Goal: Find specific page/section: Find specific page/section

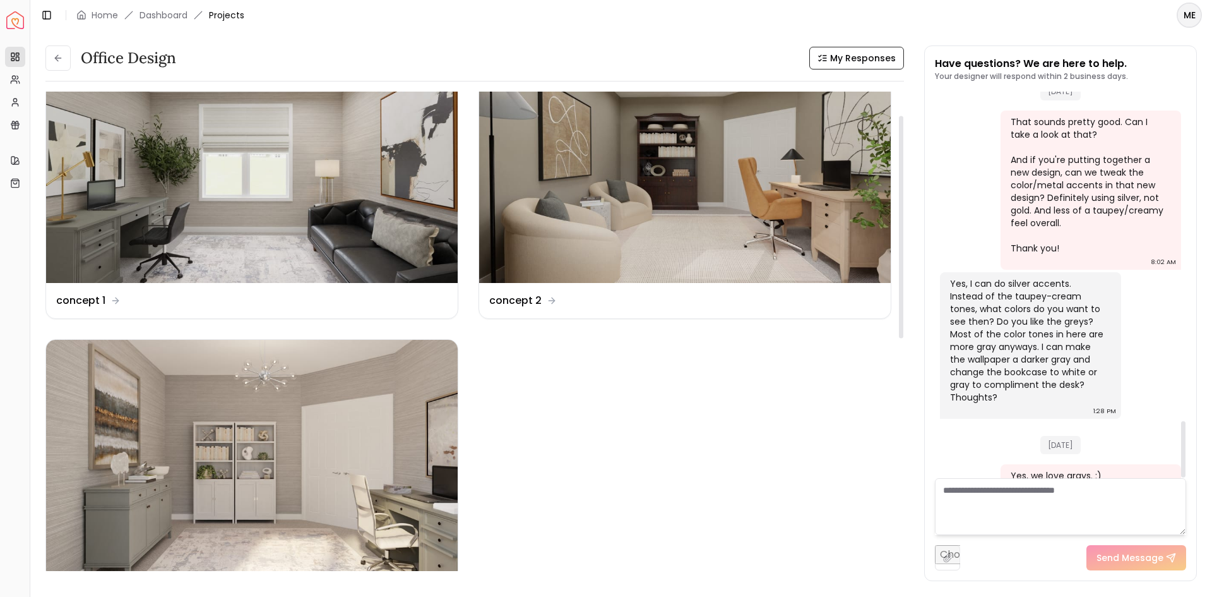
scroll to position [189, 0]
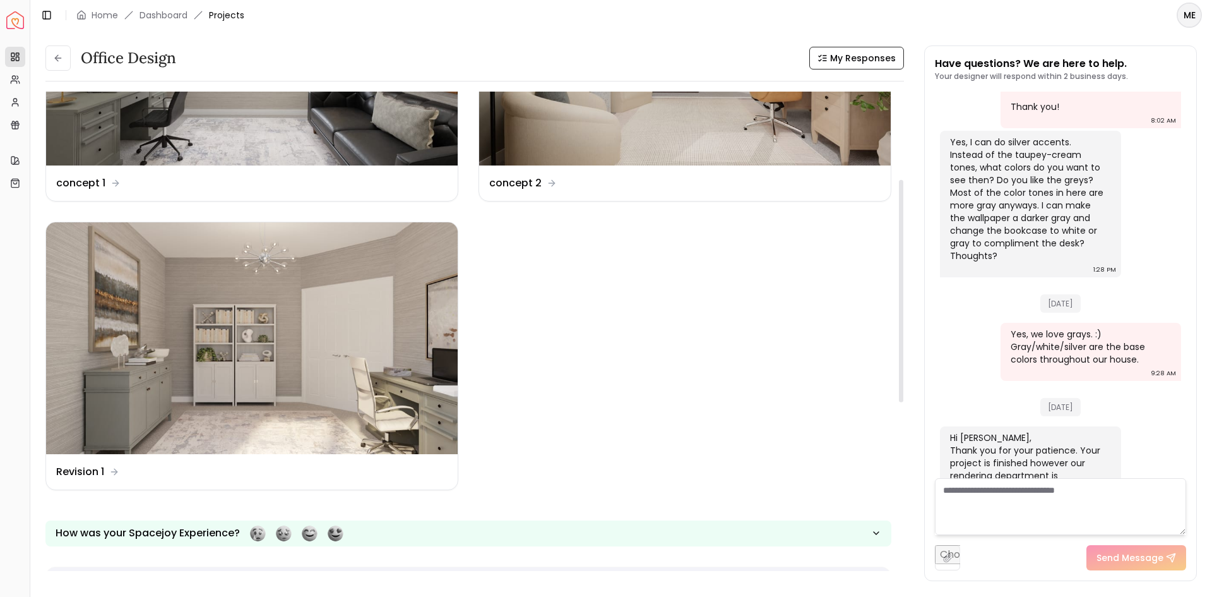
scroll to position [189, 0]
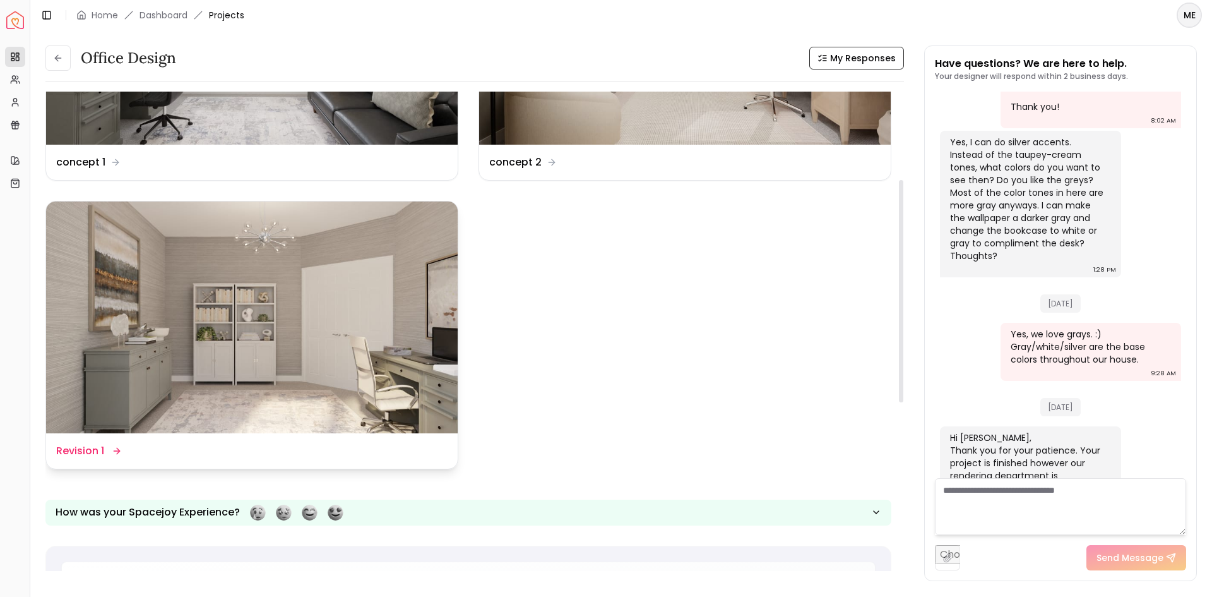
click at [328, 292] on img at bounding box center [252, 317] width 412 height 232
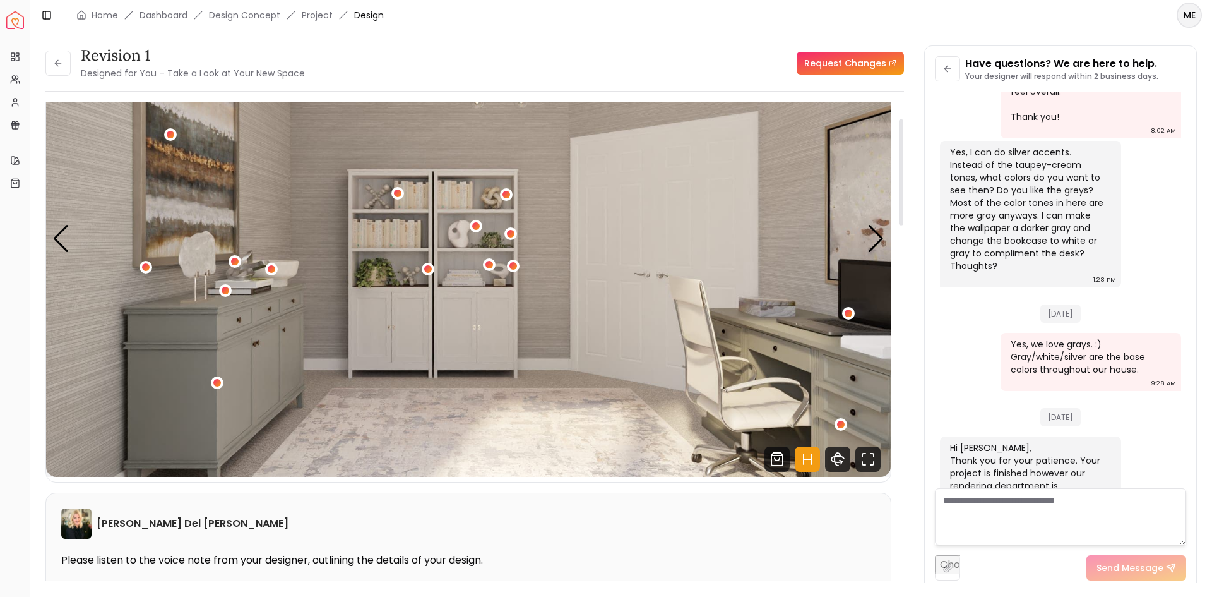
scroll to position [126, 0]
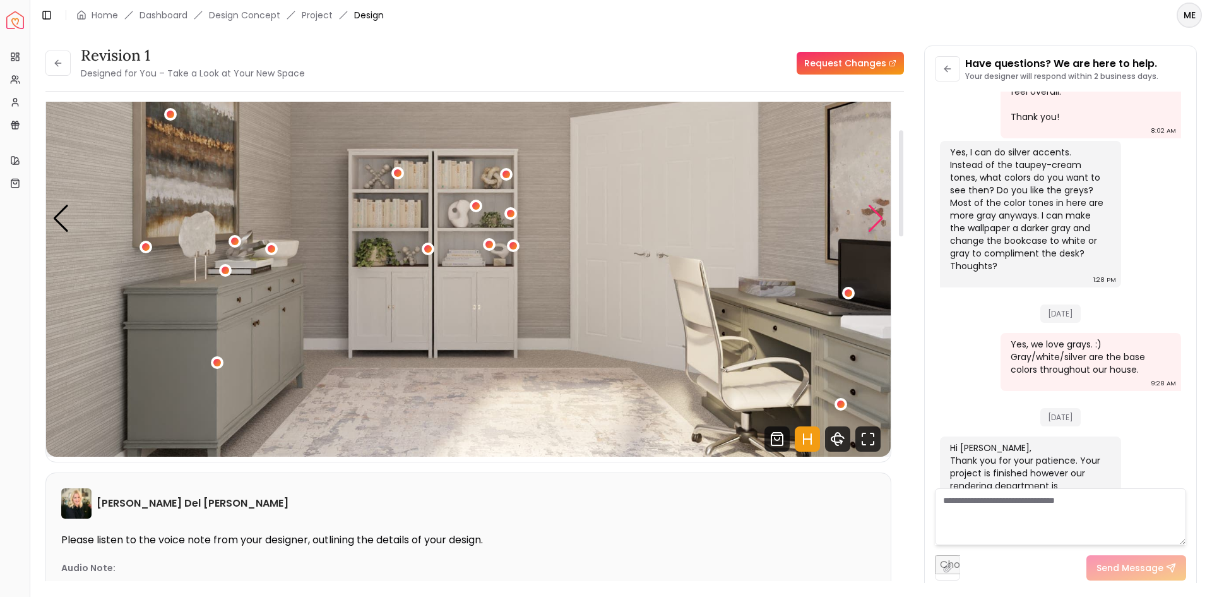
click at [875, 217] on div "Next slide" at bounding box center [876, 219] width 17 height 28
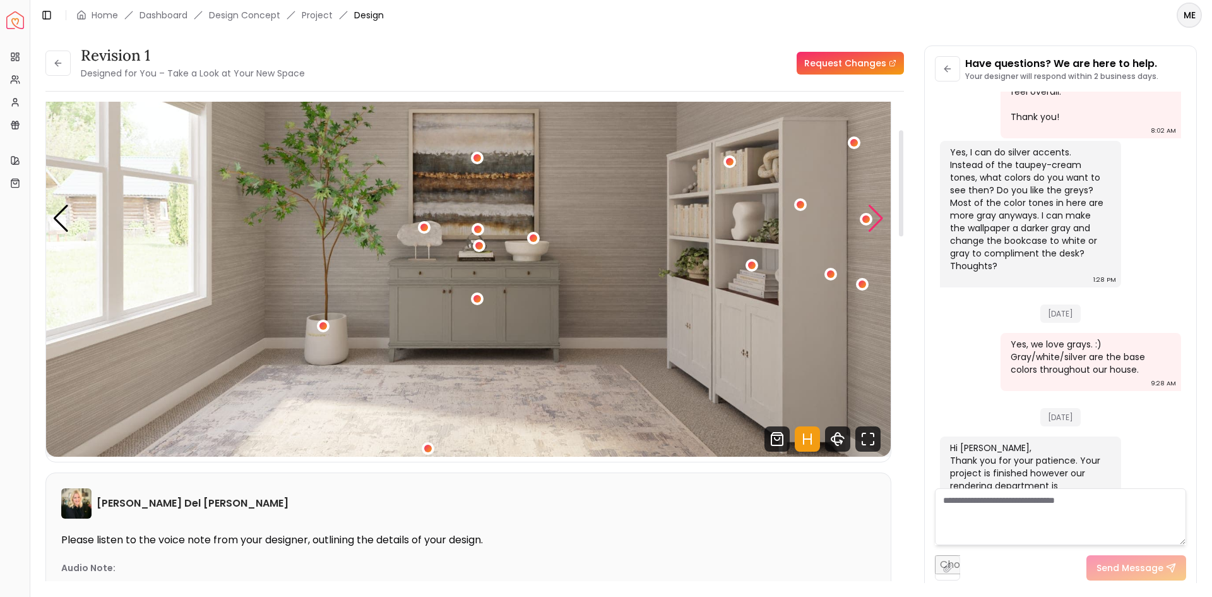
click at [875, 217] on div "Next slide" at bounding box center [876, 219] width 17 height 28
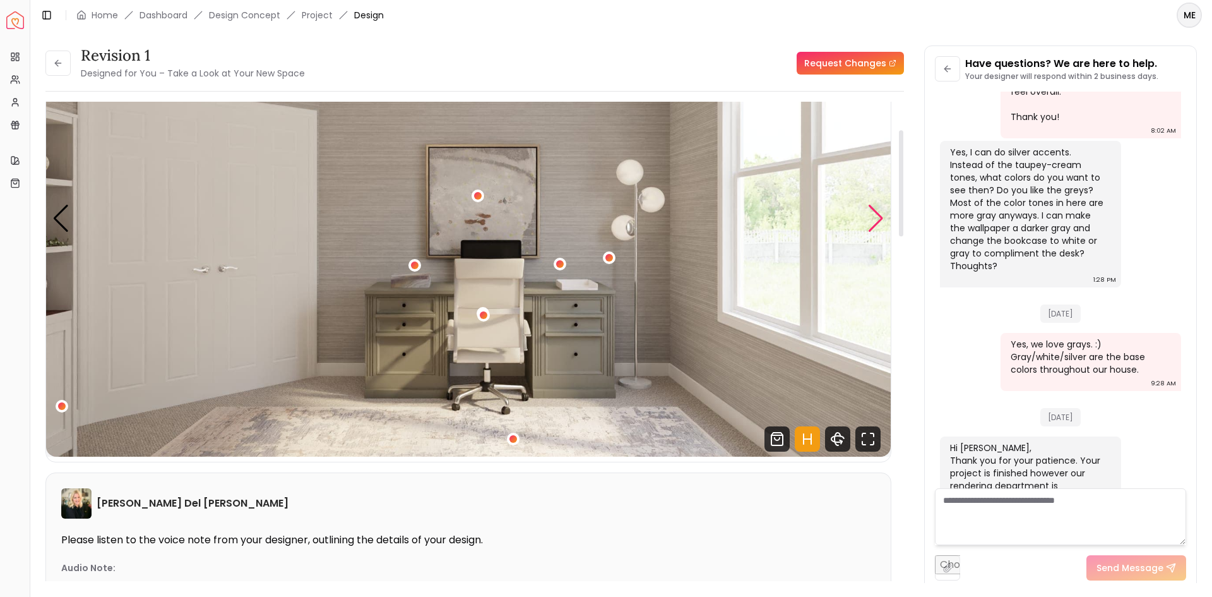
click at [878, 218] on div "Next slide" at bounding box center [876, 219] width 17 height 28
